Goal: Information Seeking & Learning: Learn about a topic

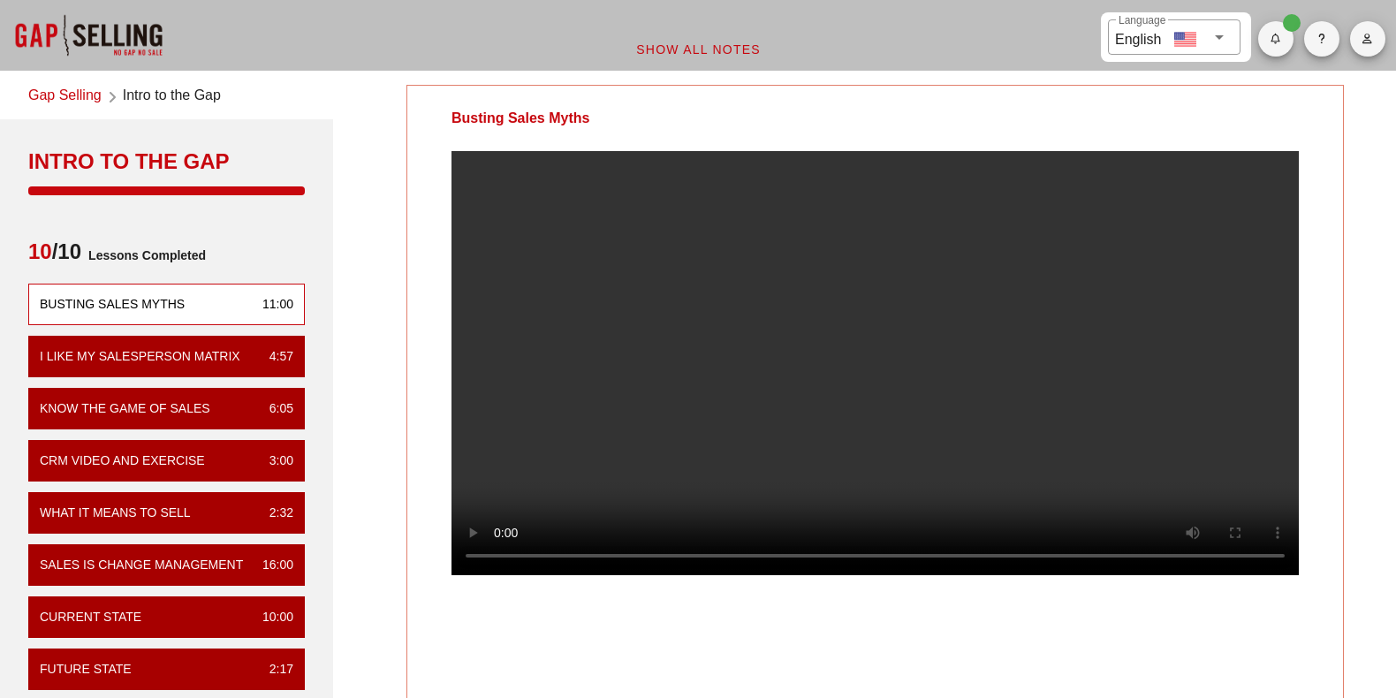
click at [66, 99] on link "Gap Selling" at bounding box center [64, 97] width 73 height 24
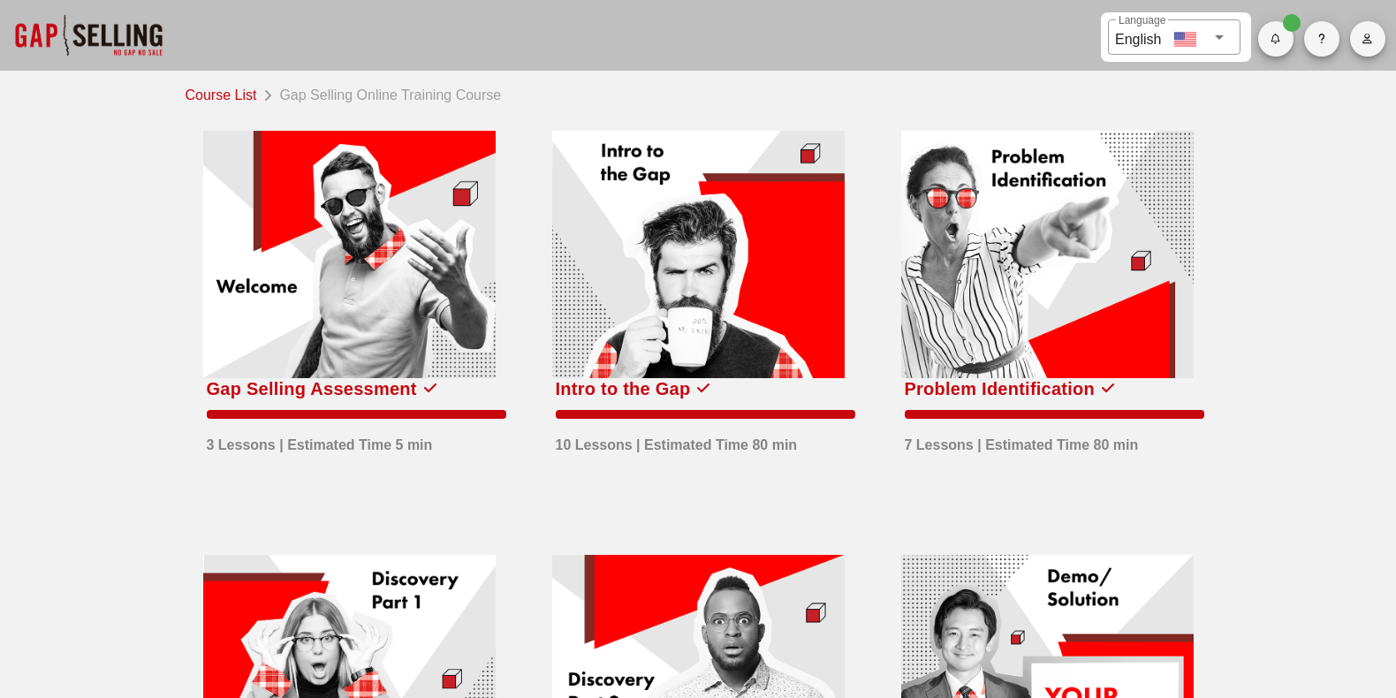
click at [715, 279] on div at bounding box center [698, 254] width 292 height 247
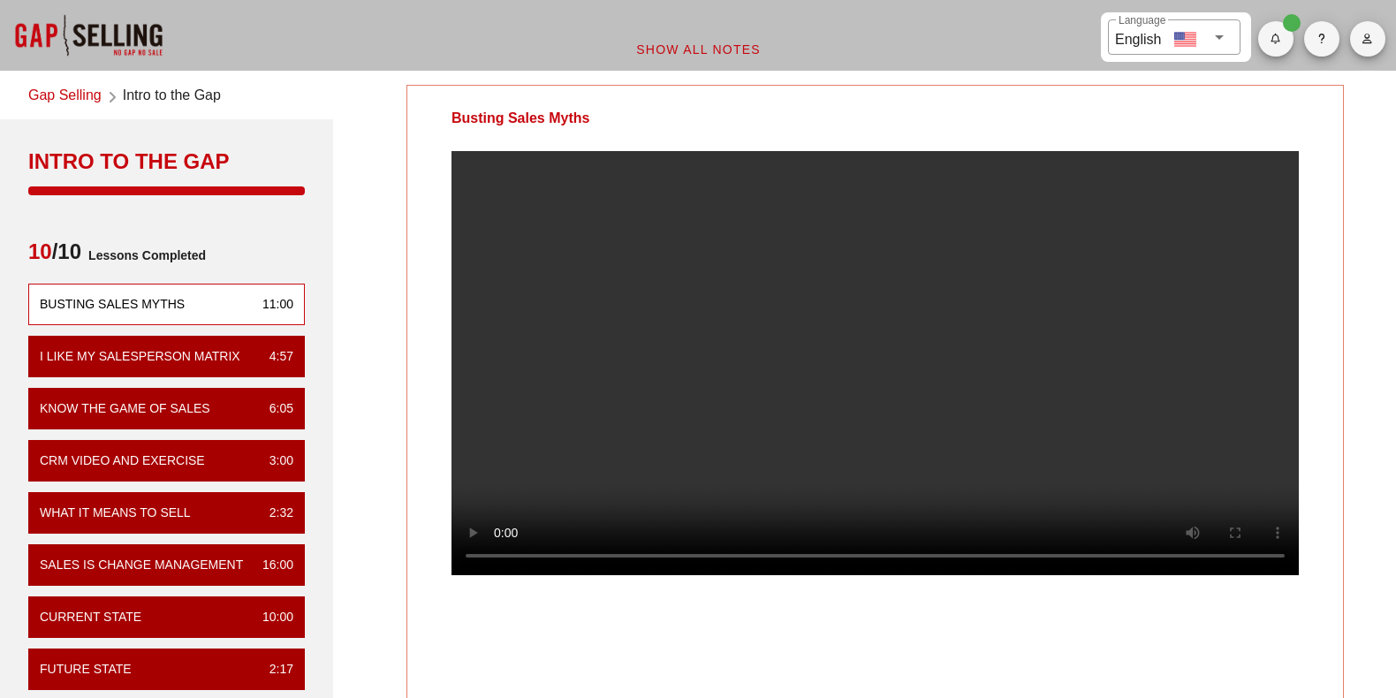
click at [677, 386] on video at bounding box center [874, 363] width 847 height 424
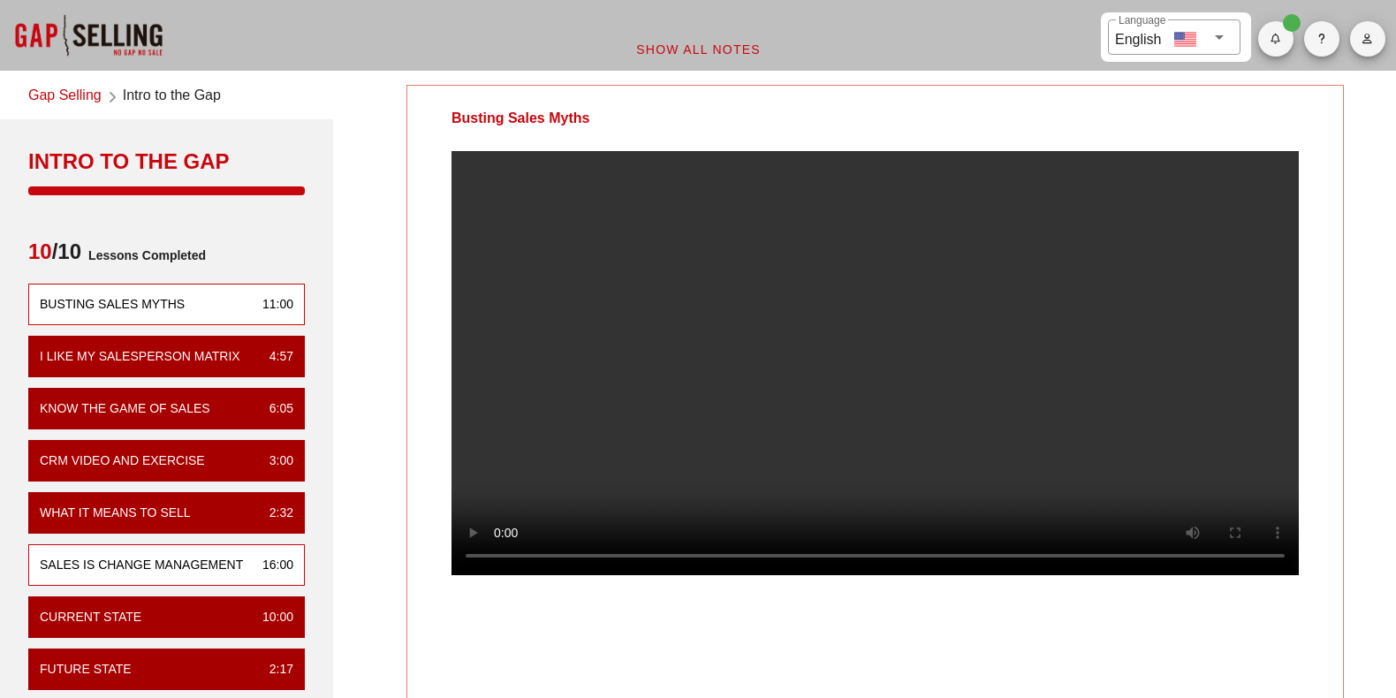
click at [163, 550] on div "Sales is Change Management 16:00" at bounding box center [166, 565] width 276 height 42
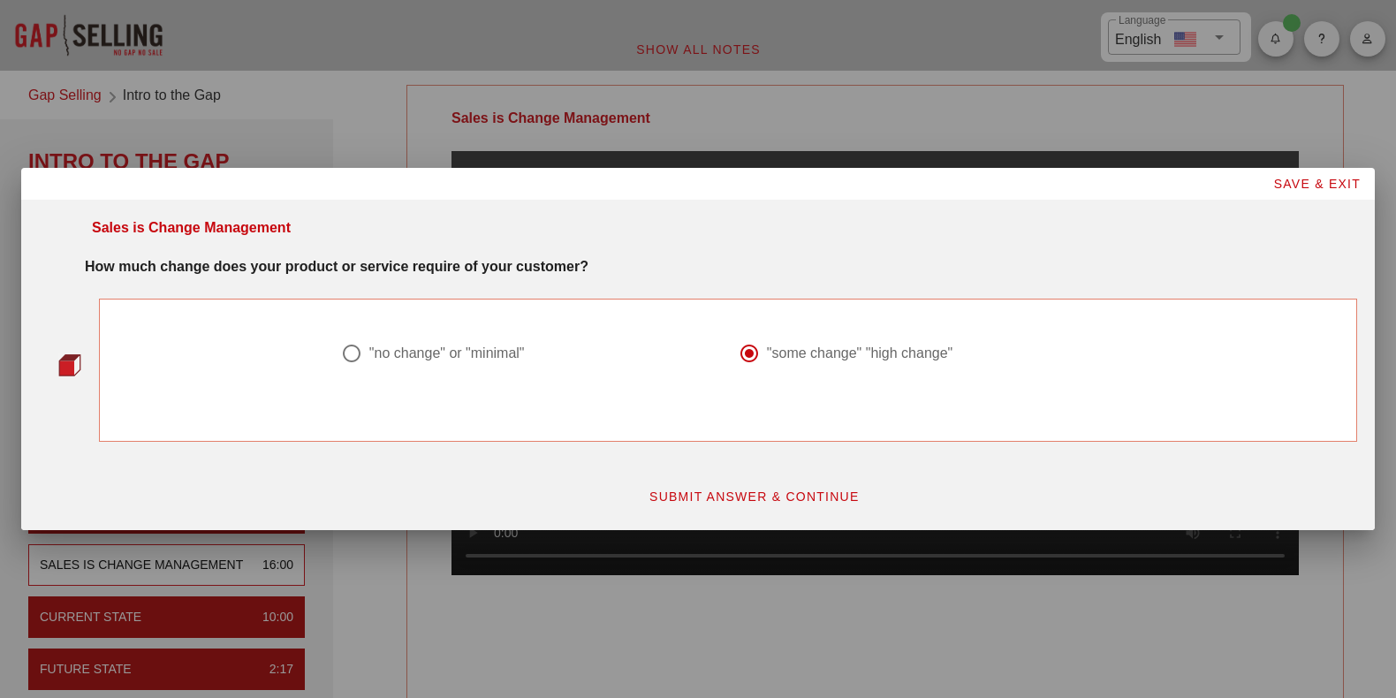
click at [800, 492] on span "SUBMIT ANSWER & CONTINUE" at bounding box center [753, 496] width 211 height 14
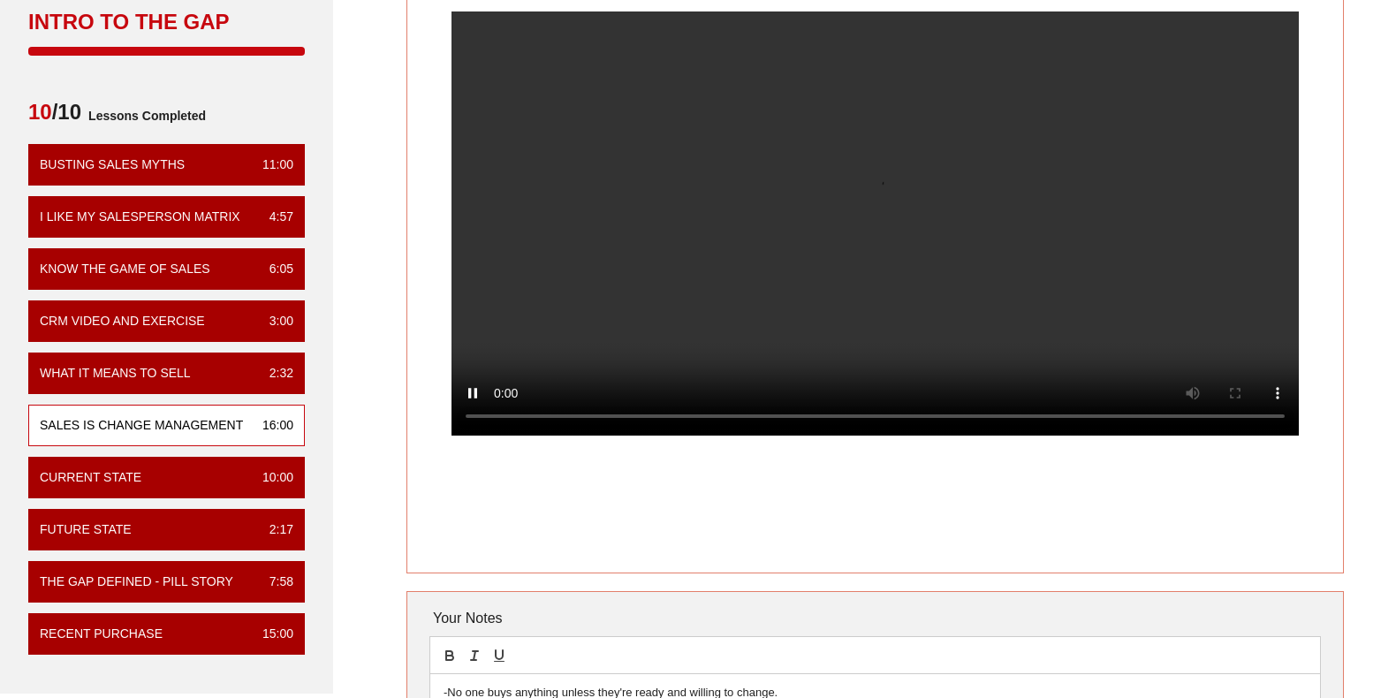
scroll to position [88, 0]
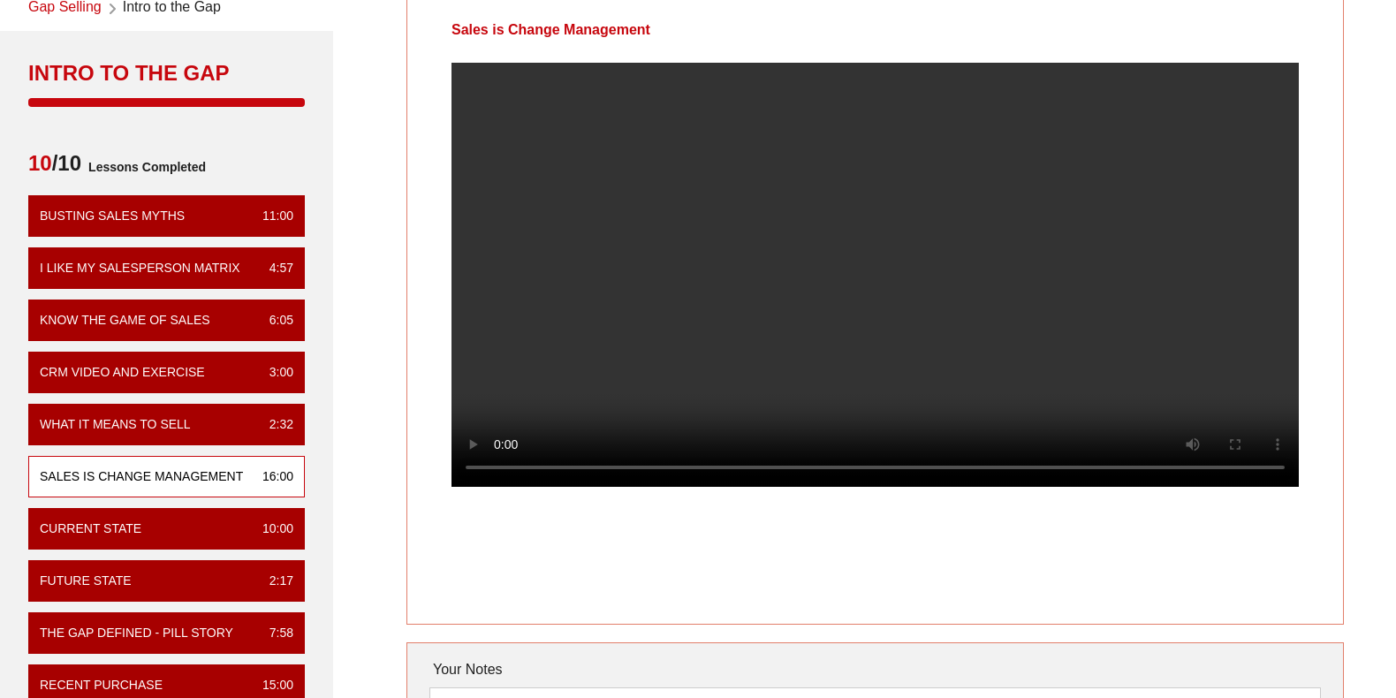
click at [928, 365] on video at bounding box center [874, 275] width 847 height 424
click at [887, 306] on video at bounding box center [874, 275] width 847 height 424
click at [1336, 158] on div at bounding box center [874, 289] width 935 height 452
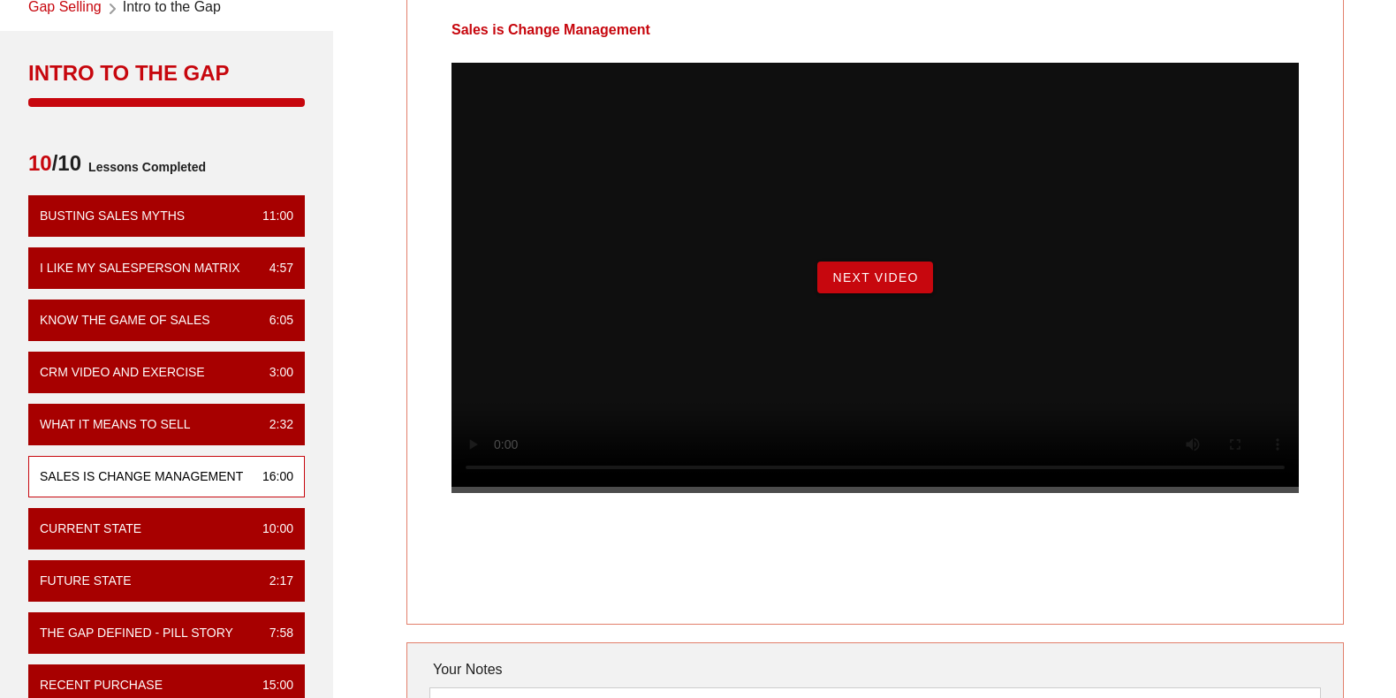
click at [885, 284] on span "Next Video" at bounding box center [874, 277] width 87 height 14
click at [862, 284] on span "NextLesson" at bounding box center [875, 277] width 95 height 14
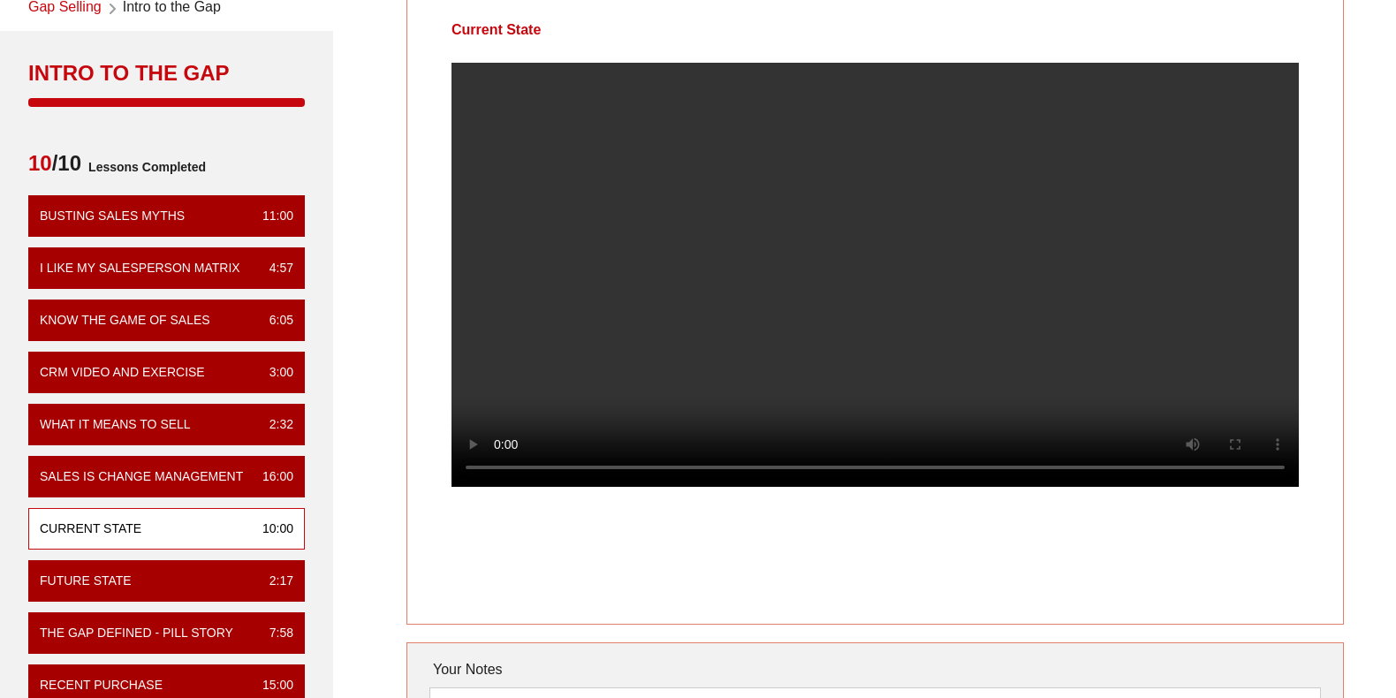
click at [912, 328] on video at bounding box center [874, 275] width 847 height 424
click at [920, 278] on video at bounding box center [874, 275] width 847 height 424
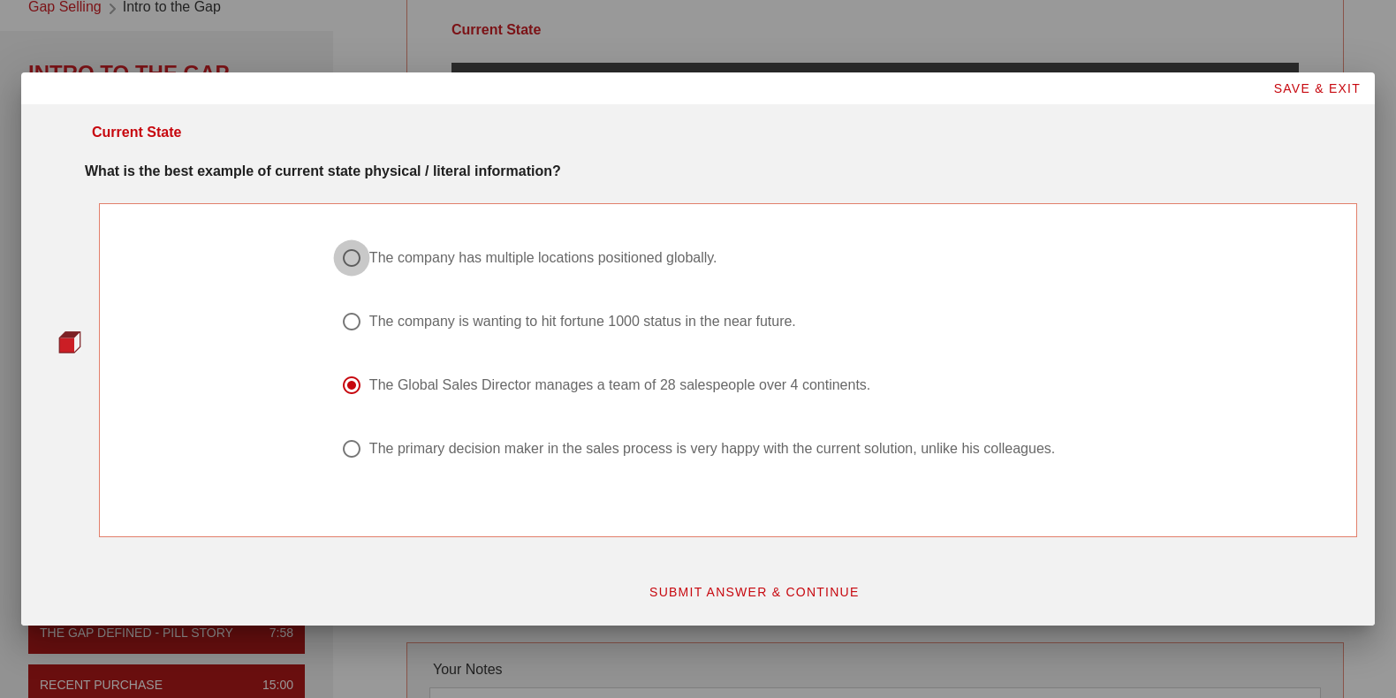
click at [349, 260] on div at bounding box center [352, 258] width 30 height 30
radio input "true"
click at [783, 601] on button "SUBMIT ANSWER & CONTINUE" at bounding box center [753, 592] width 239 height 32
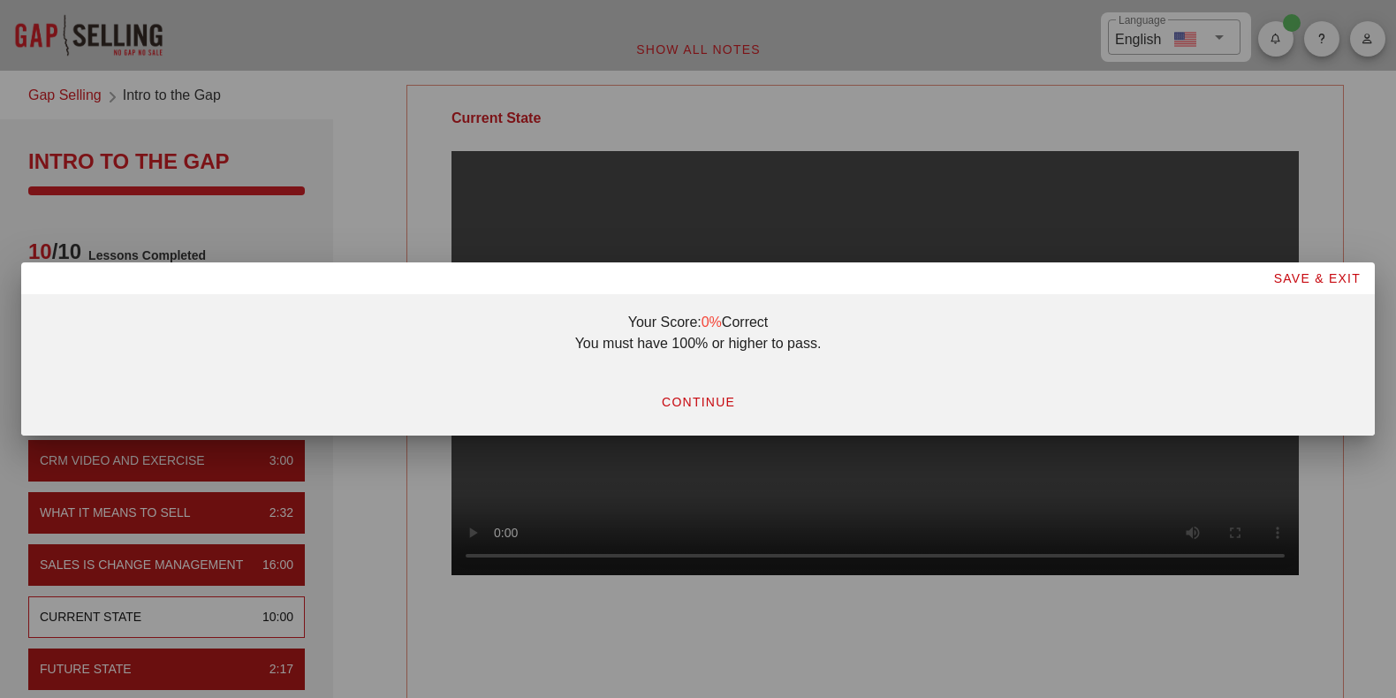
click at [734, 404] on span "CONTINUE" at bounding box center [698, 402] width 74 height 14
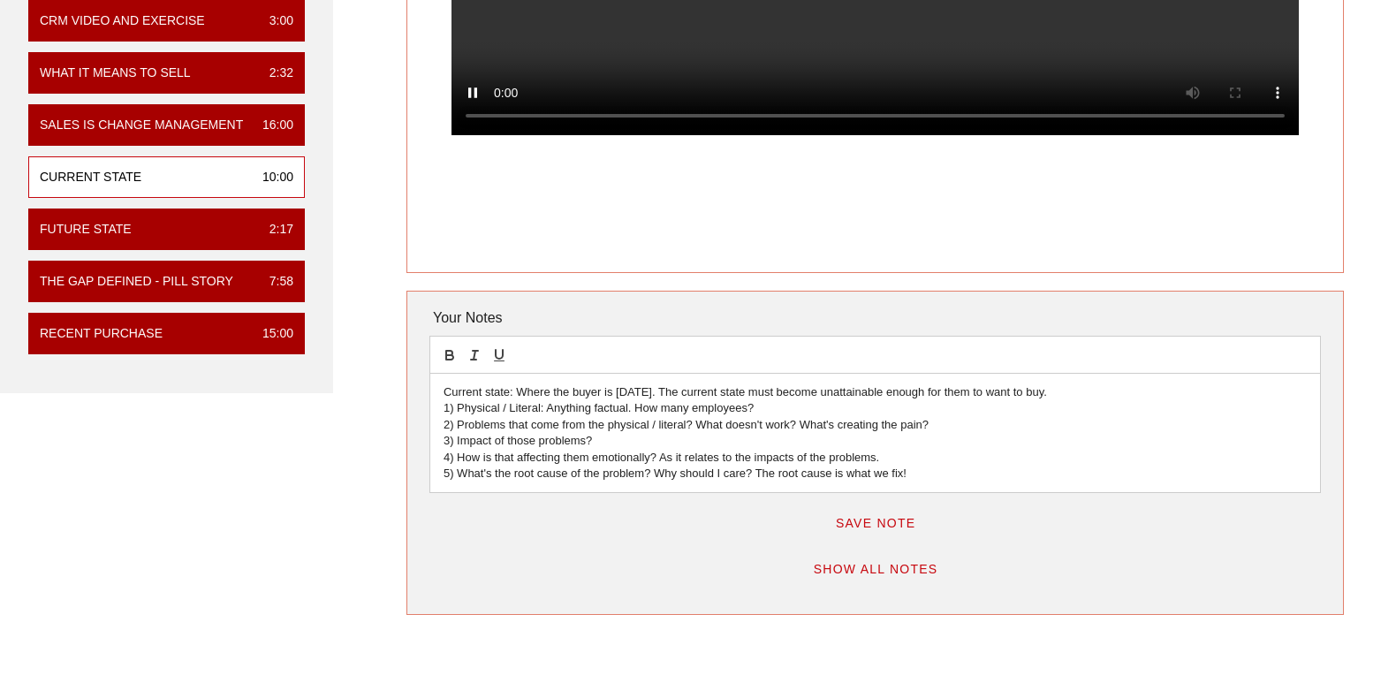
scroll to position [442, 0]
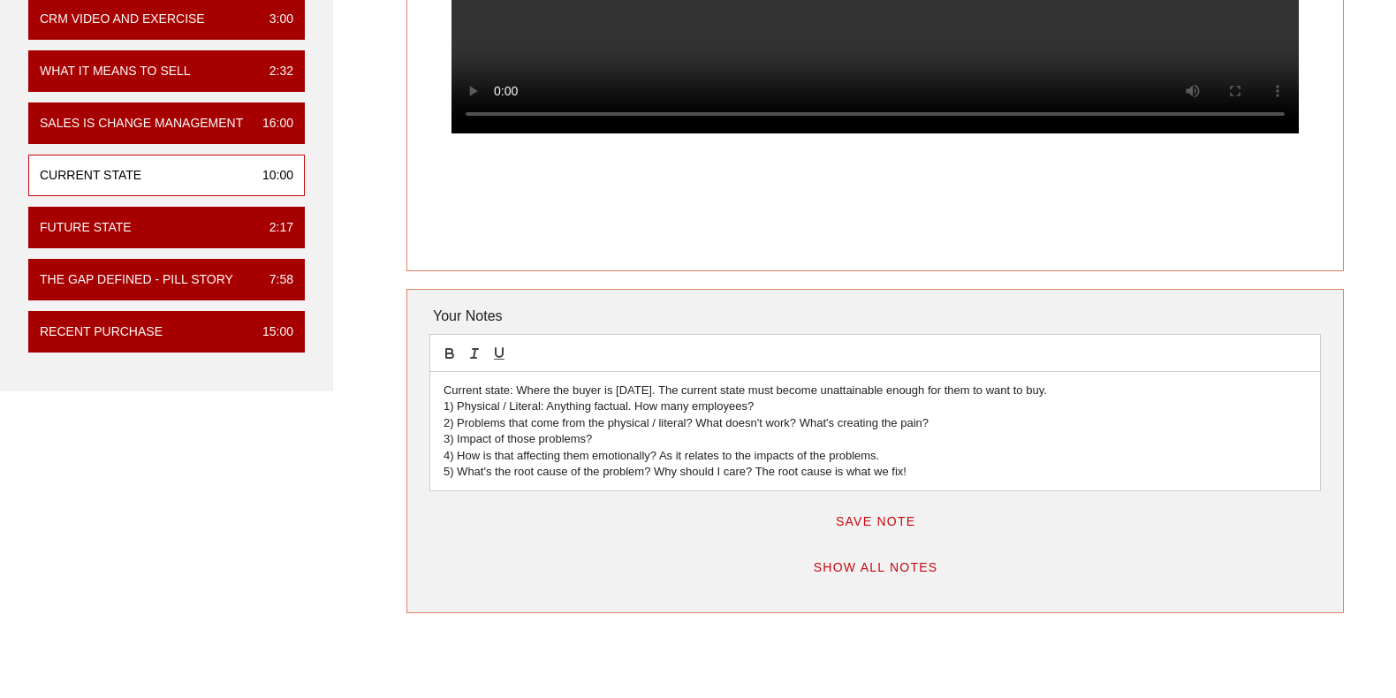
click at [1080, 398] on p "1) Physical / Literal: Anything factual. How many employees?" at bounding box center [874, 406] width 863 height 16
click at [1072, 390] on p "Current state: Where the buyer is [DATE]. The current state must become unattai…" at bounding box center [874, 390] width 863 height 16
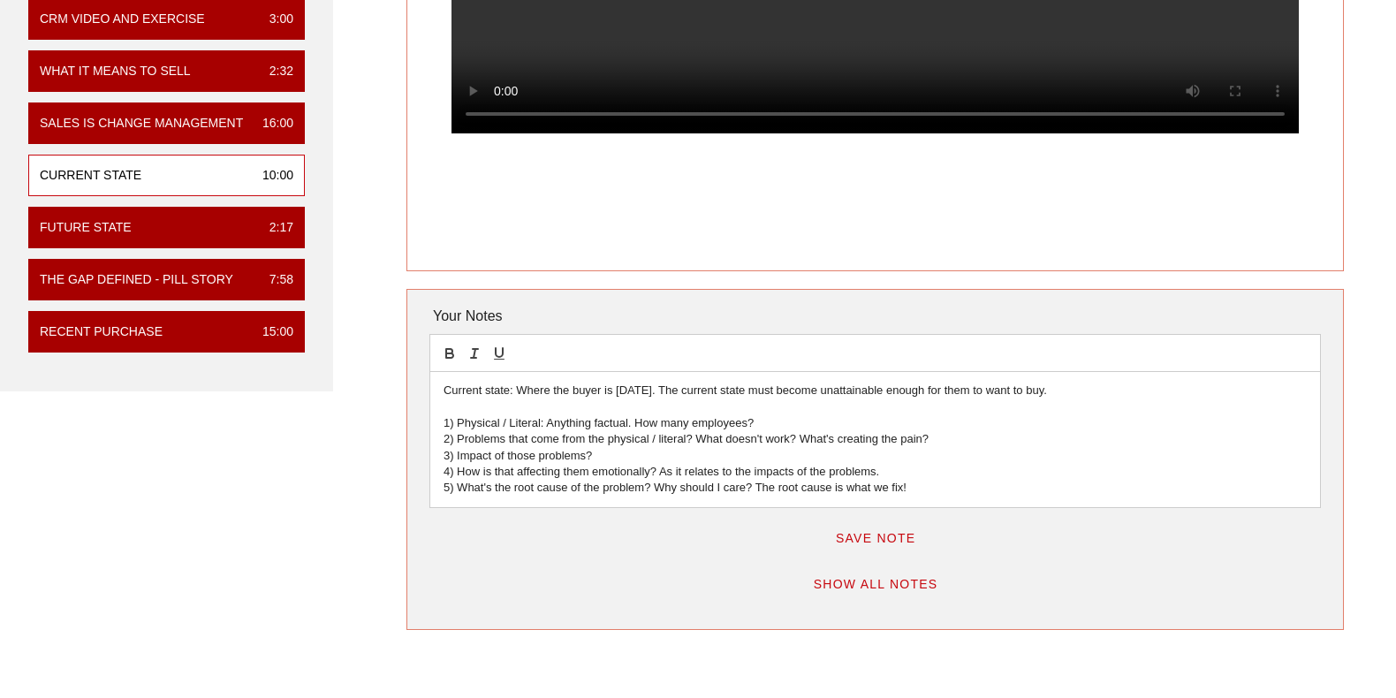
click at [970, 485] on p "5) What's the root cause of the problem? Why should I care? The root cause is w…" at bounding box center [874, 488] width 863 height 16
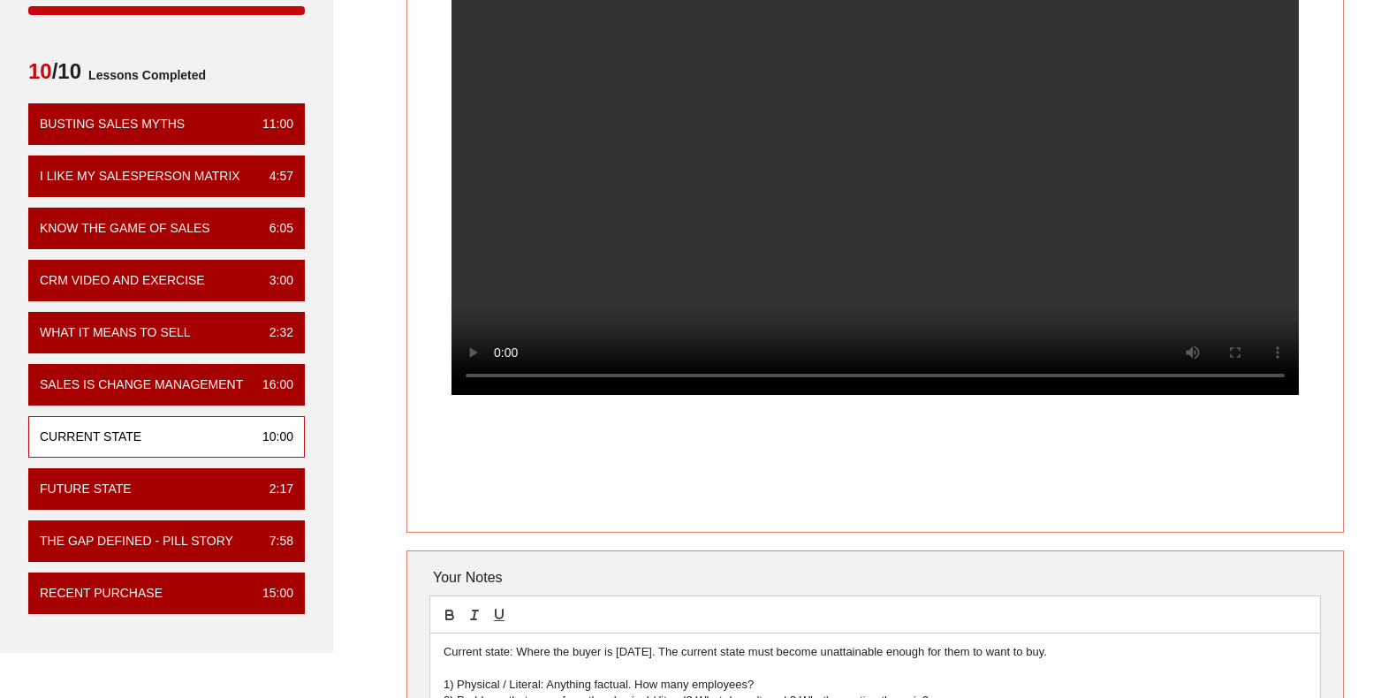
scroll to position [177, 0]
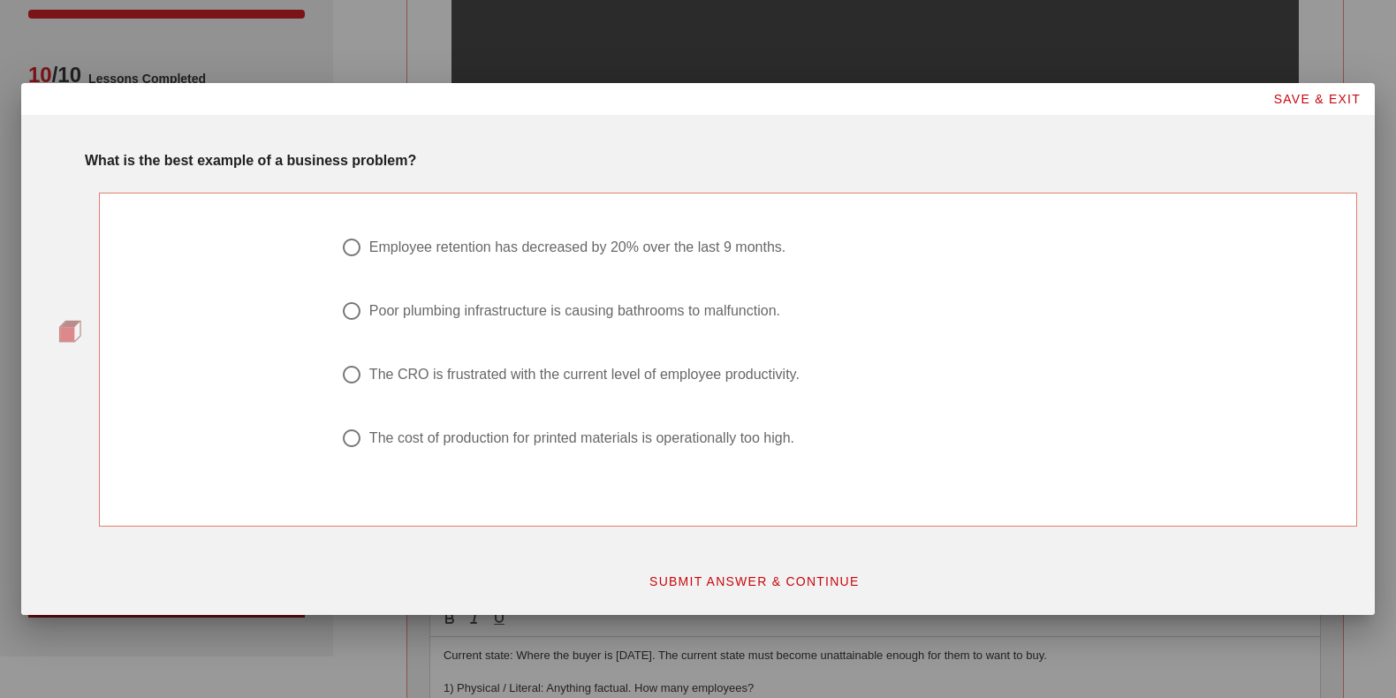
click at [950, 109] on div "SAVE & EXIT" at bounding box center [697, 99] width 1353 height 32
click at [350, 238] on div at bounding box center [352, 247] width 30 height 30
click at [355, 312] on div at bounding box center [352, 311] width 30 height 30
radio input "false"
radio input "true"
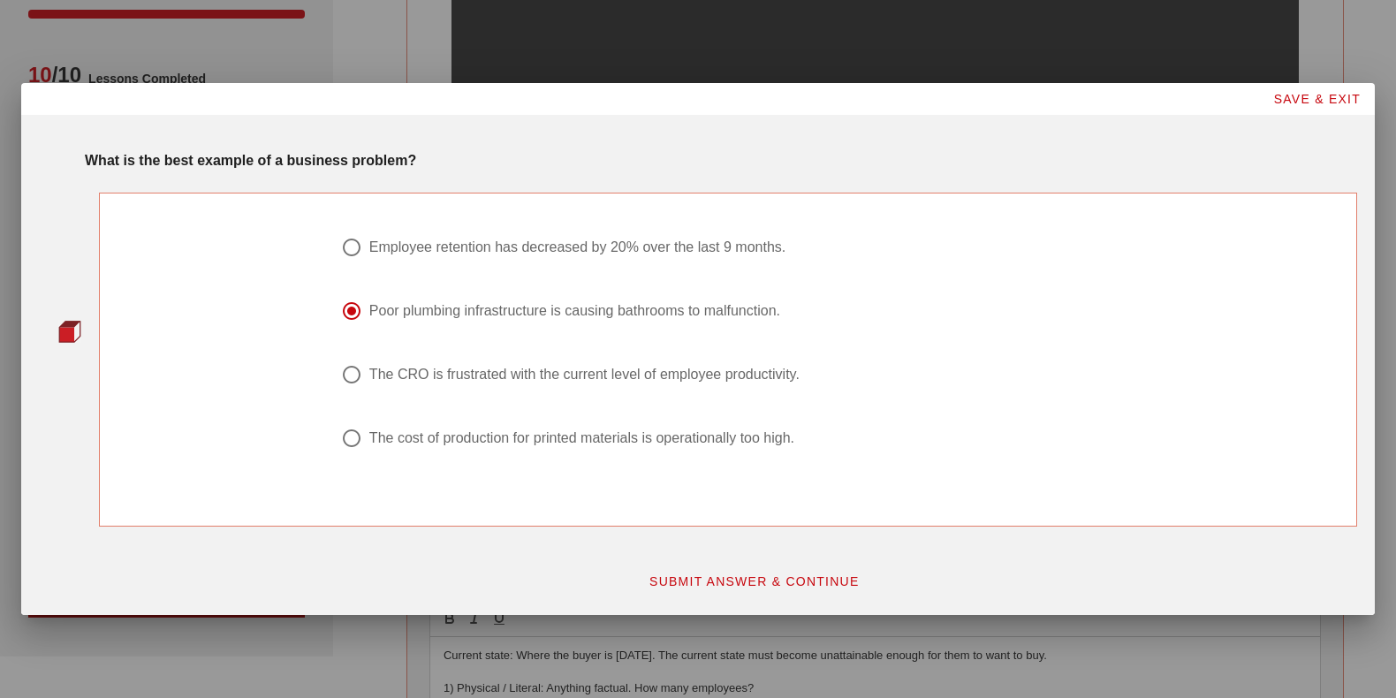
click at [794, 576] on span "SUBMIT ANSWER & CONTINUE" at bounding box center [753, 581] width 211 height 14
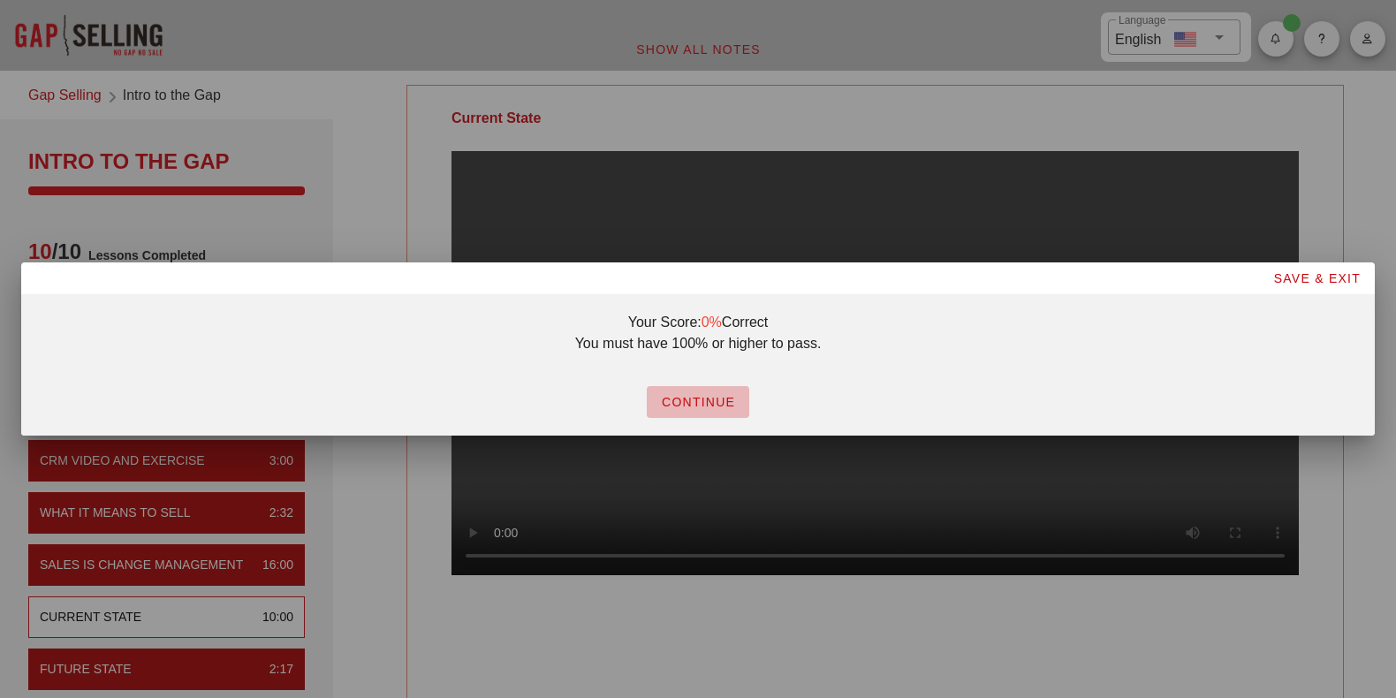
click at [717, 409] on button "CONTINUE" at bounding box center [698, 402] width 102 height 32
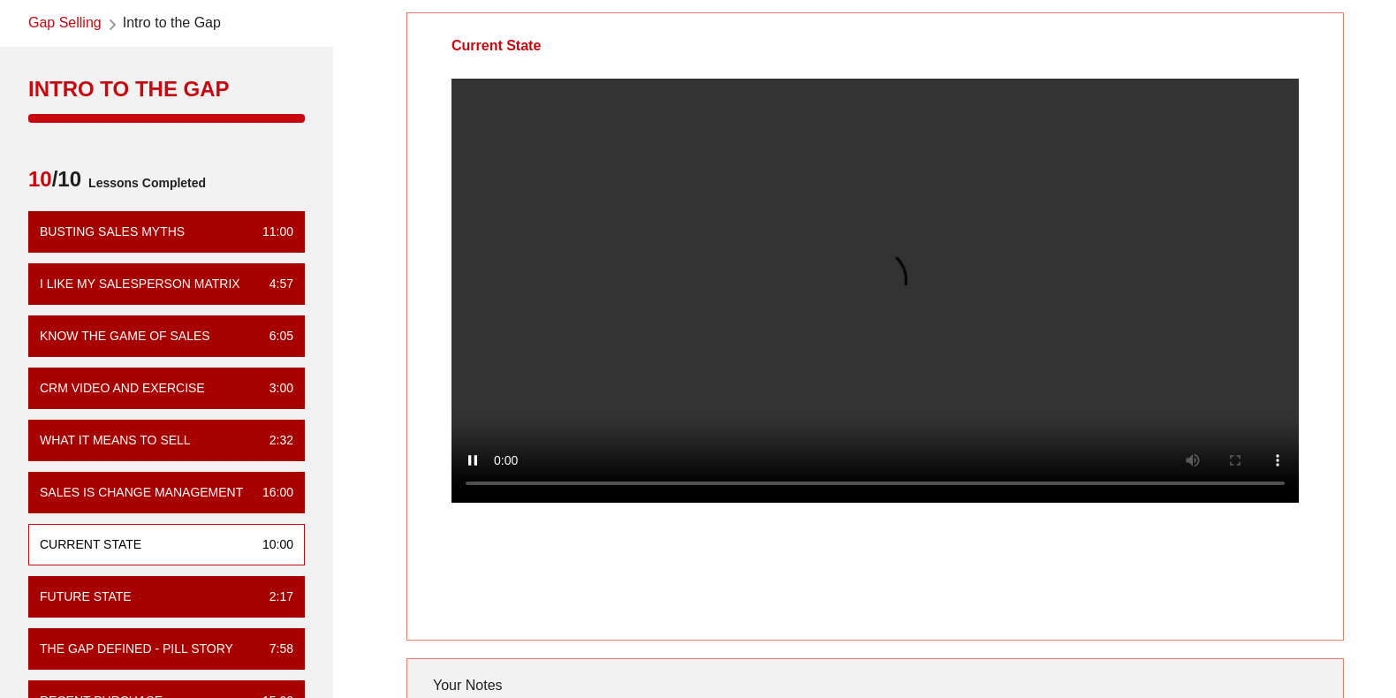
scroll to position [88, 0]
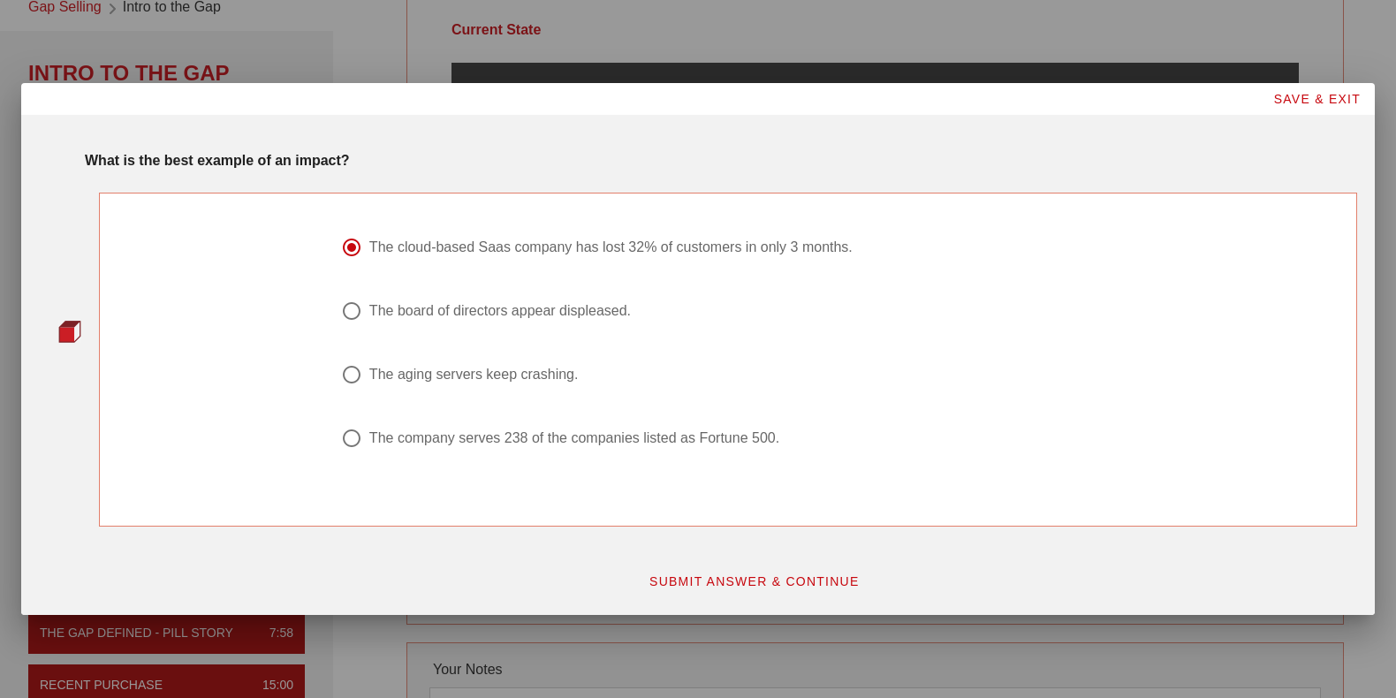
click at [801, 565] on button "SUBMIT ANSWER & CONTINUE" at bounding box center [753, 581] width 239 height 32
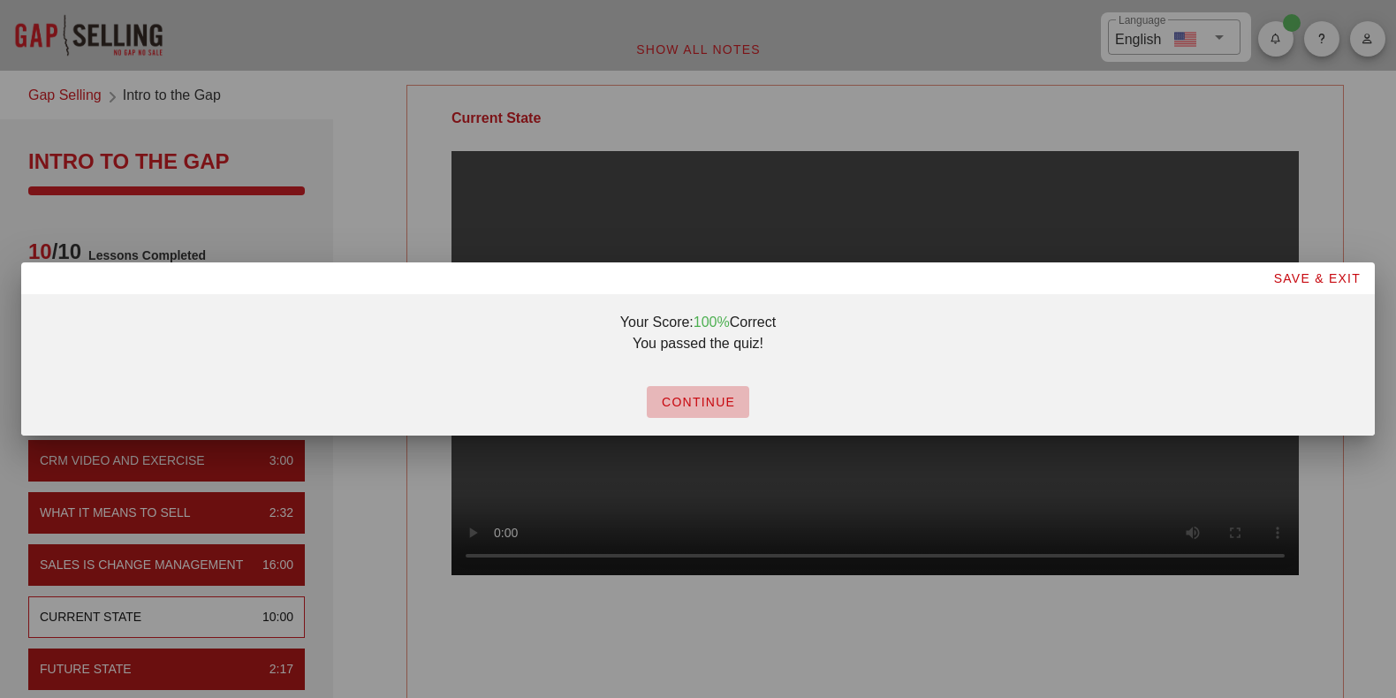
click at [693, 407] on span "CONTINUE" at bounding box center [698, 402] width 74 height 14
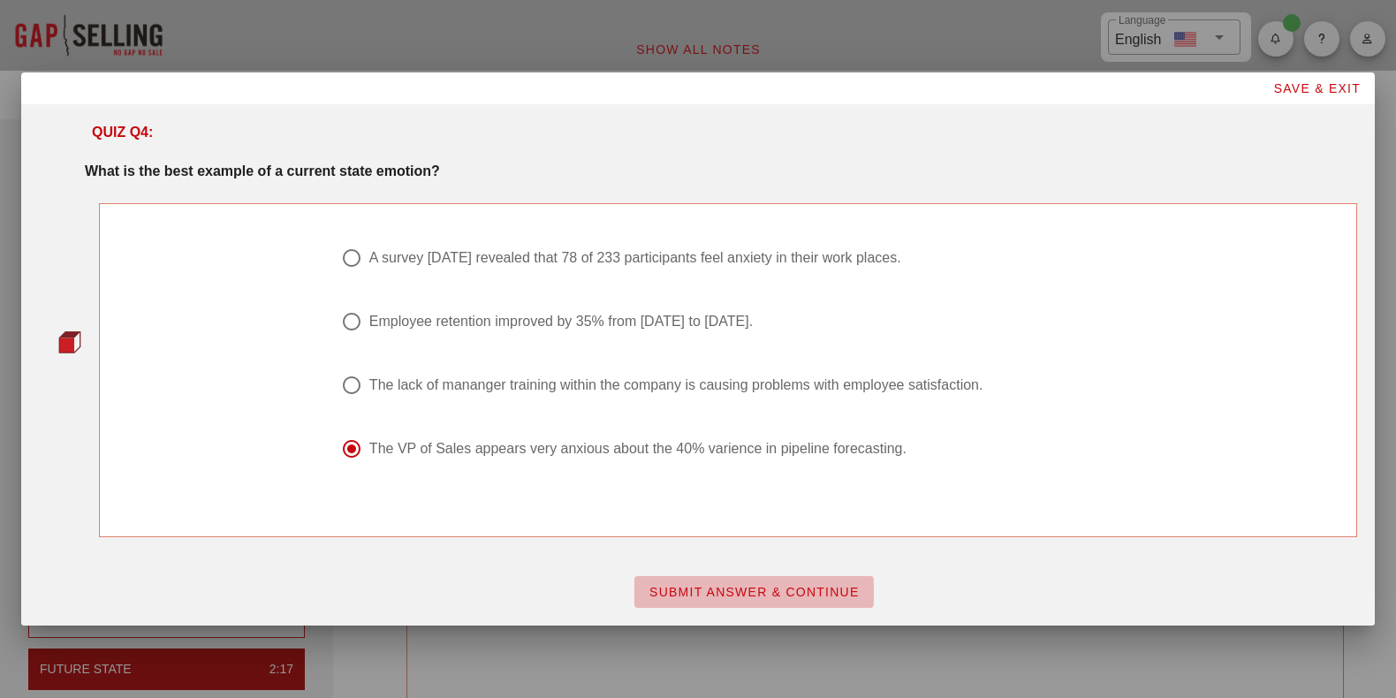
click at [791, 594] on span "SUBMIT ANSWER & CONTINUE" at bounding box center [753, 592] width 211 height 14
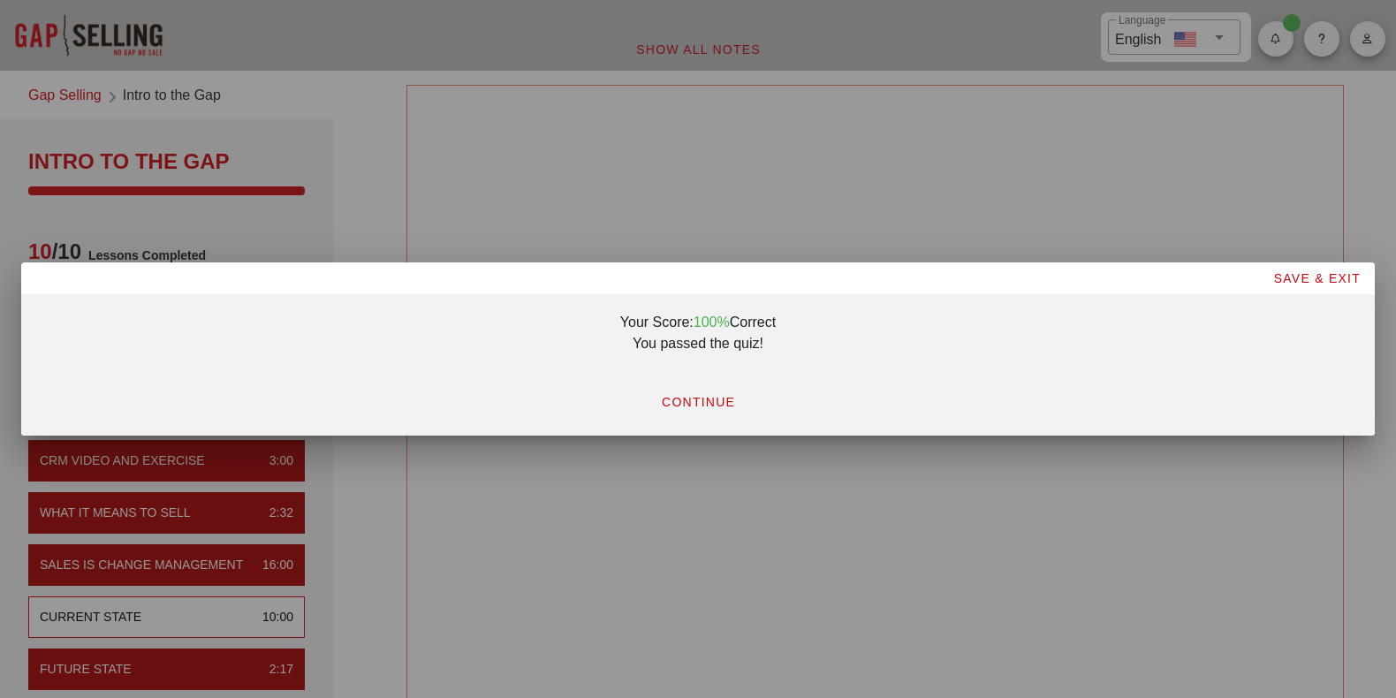
click at [715, 416] on button "CONTINUE" at bounding box center [698, 402] width 102 height 32
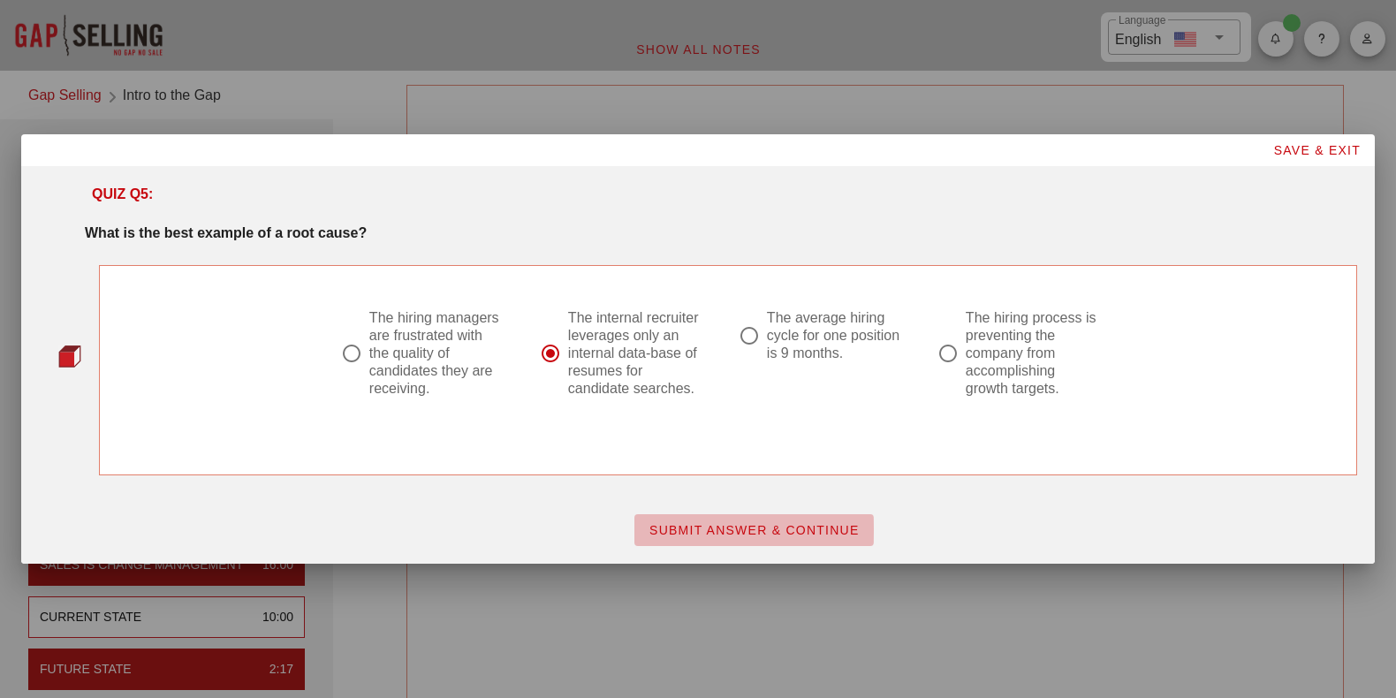
click at [802, 531] on span "SUBMIT ANSWER & CONTINUE" at bounding box center [753, 530] width 211 height 14
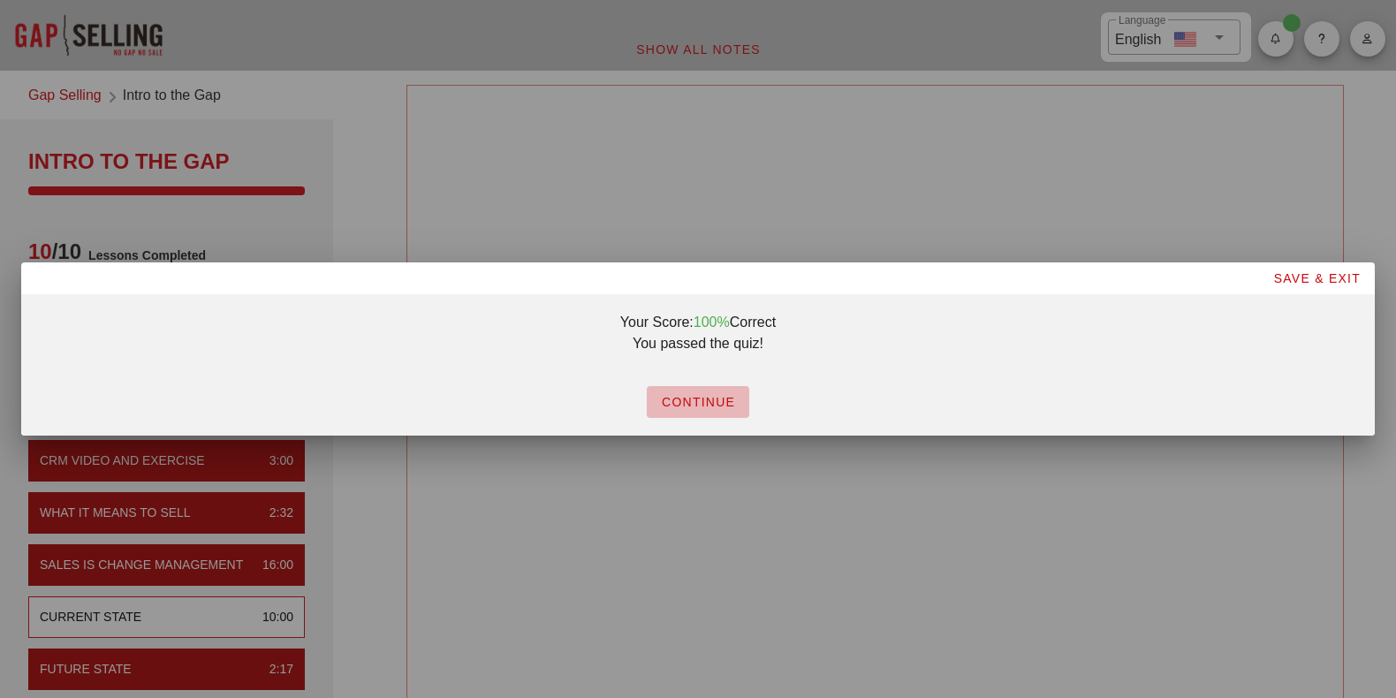
click at [706, 411] on button "CONTINUE" at bounding box center [698, 402] width 102 height 32
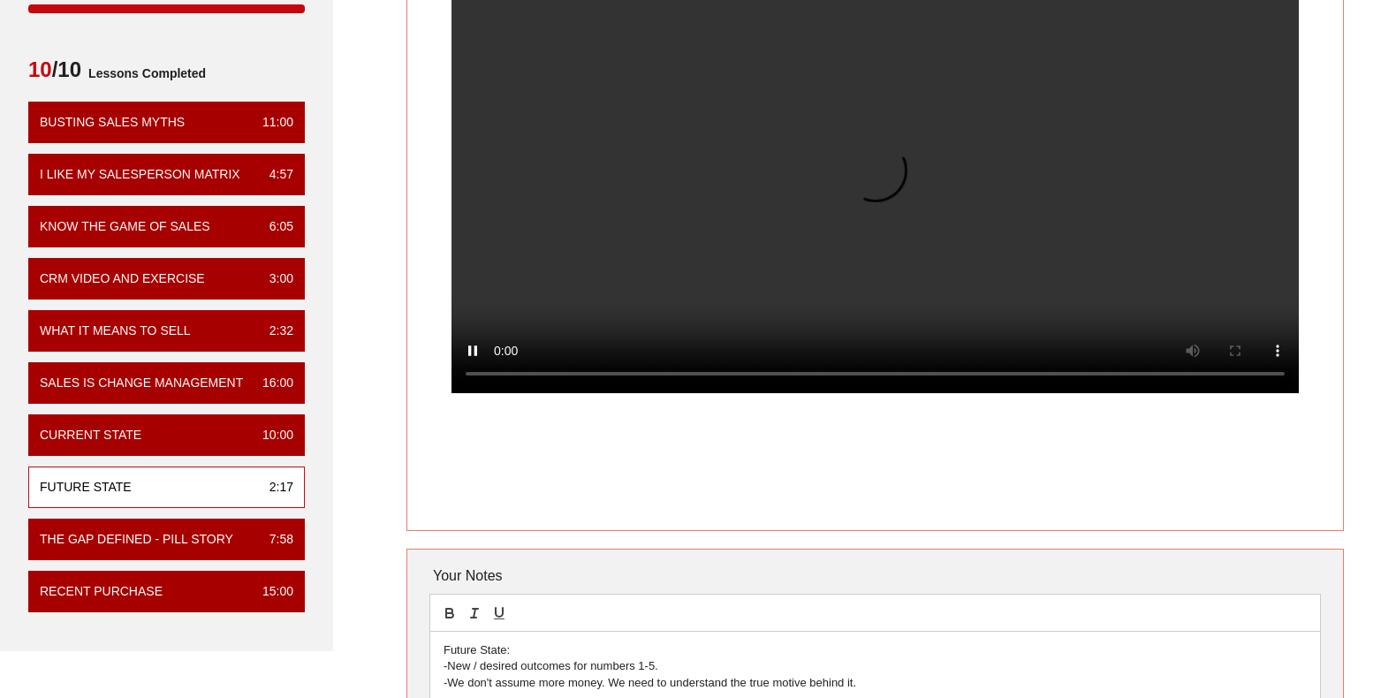
scroll to position [88, 0]
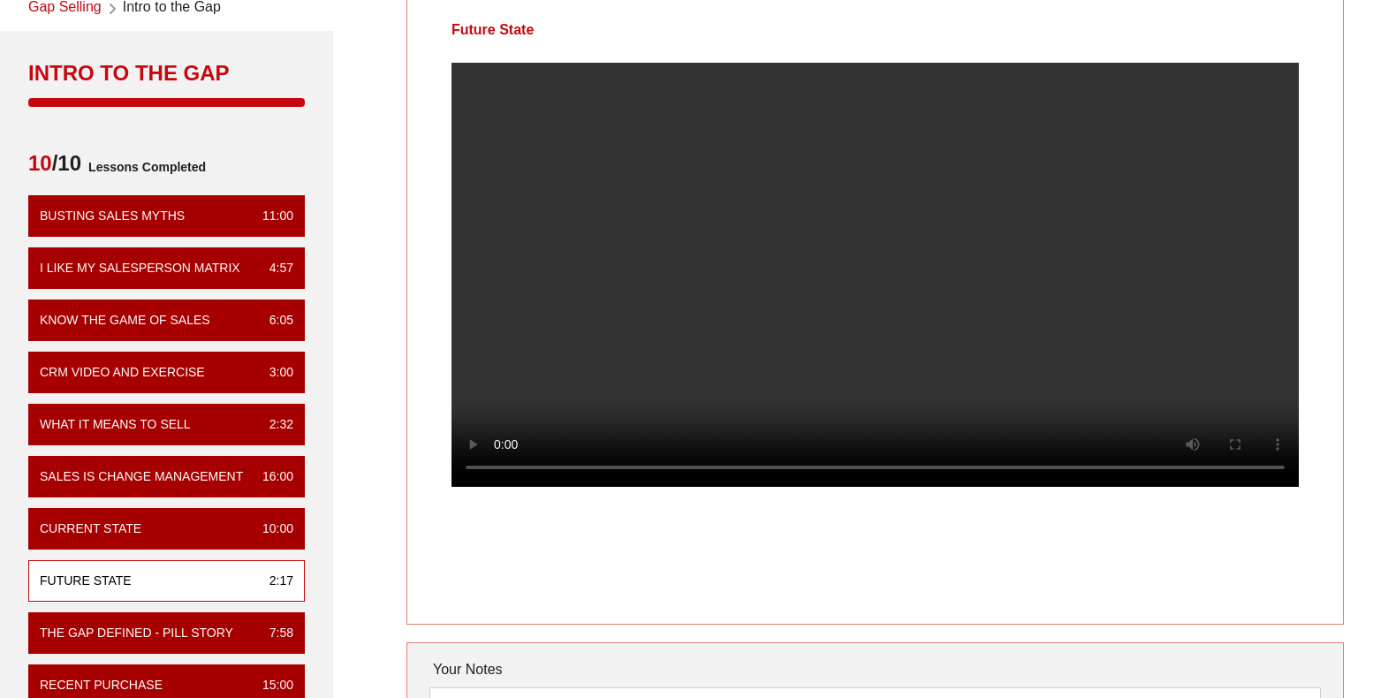
click at [1010, 248] on video at bounding box center [874, 275] width 847 height 424
click at [727, 322] on video at bounding box center [874, 275] width 847 height 424
